Goal: Transaction & Acquisition: Purchase product/service

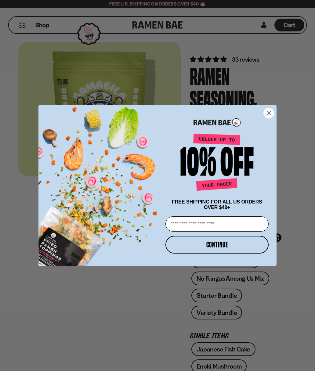
click at [273, 112] on circle "Close dialog" at bounding box center [269, 113] width 10 height 10
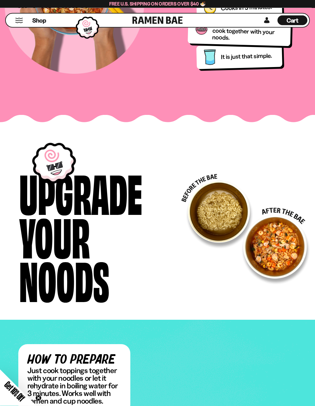
scroll to position [1007, 0]
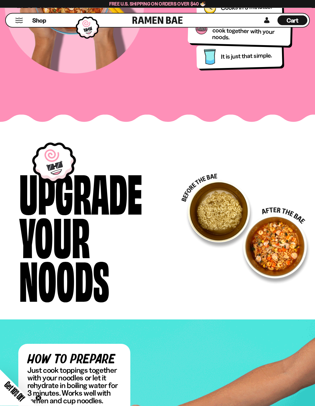
click at [271, 47] on div "You'll Never Eat Ramen the Same It is just that simple. Just toss them in and c…" at bounding box center [157, 20] width 315 height 238
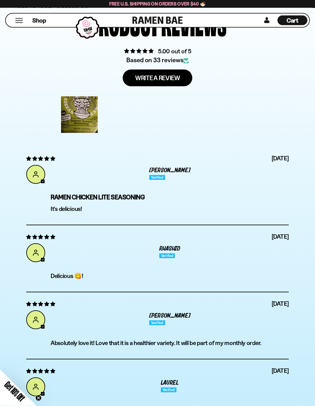
scroll to position [2130, 0]
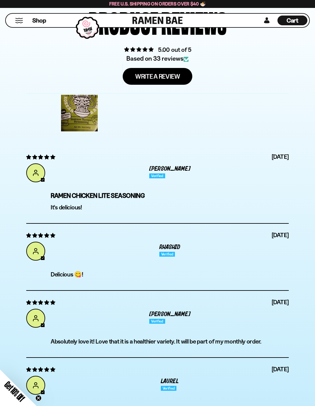
click at [135, 23] on link at bounding box center [157, 20] width 50 height 13
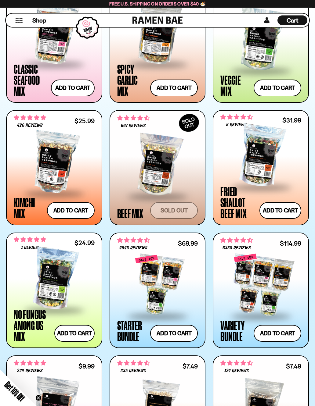
scroll to position [344, 0]
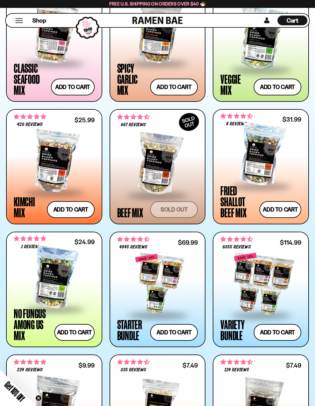
click at [81, 45] on div at bounding box center [54, 32] width 81 height 61
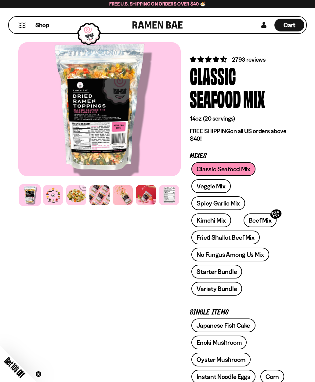
click at [33, 18] on div "Shop" at bounding box center [72, 25] width 122 height 16
